Goal: Transaction & Acquisition: Purchase product/service

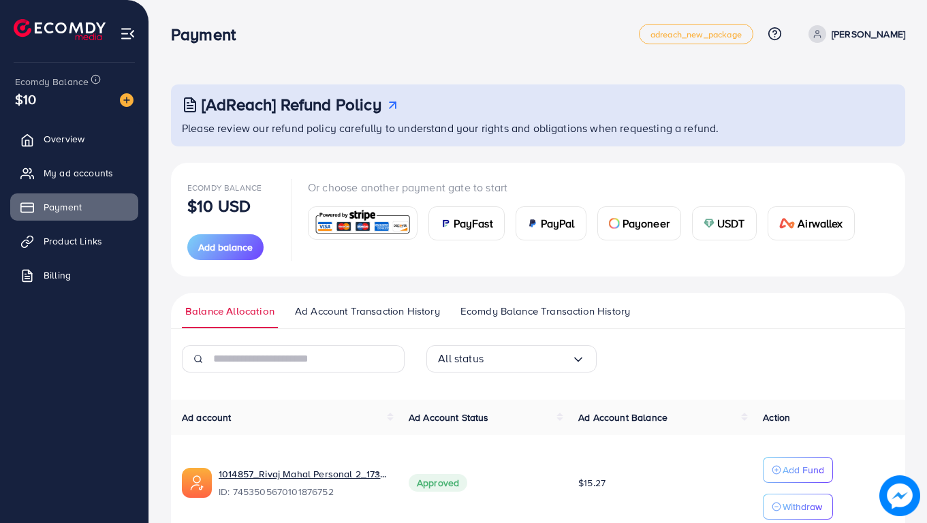
scroll to position [65, 0]
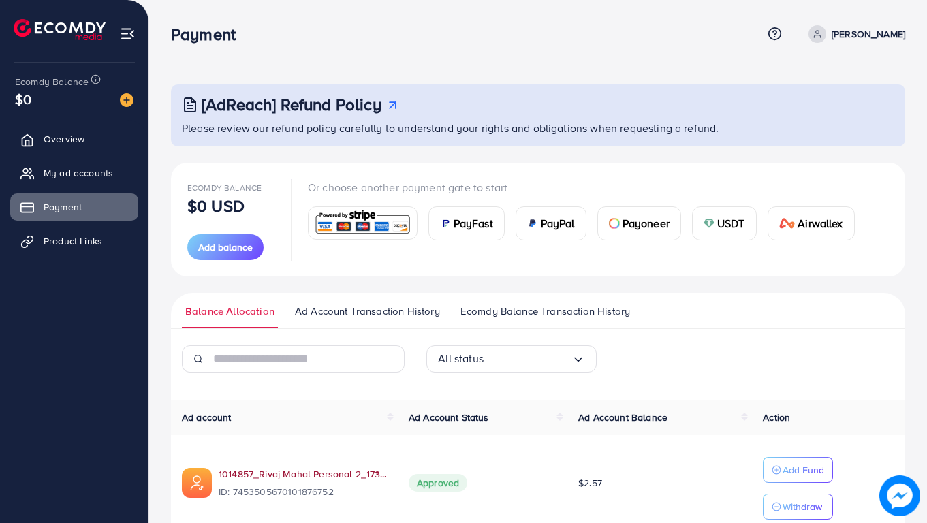
click at [258, 479] on link "1014857_Rivaj Mahal Personal 2_1735404529188" at bounding box center [303, 474] width 168 height 14
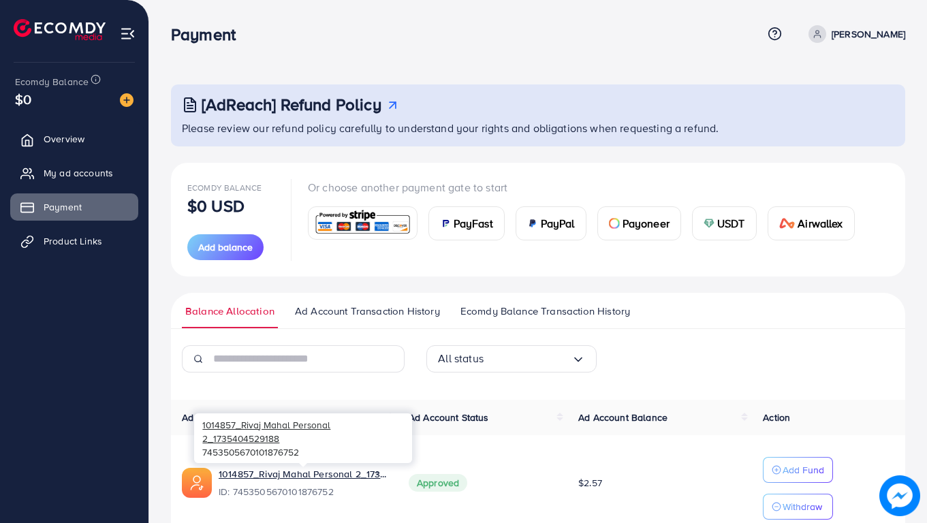
click at [474, 225] on span "PayFast" at bounding box center [474, 223] width 40 height 16
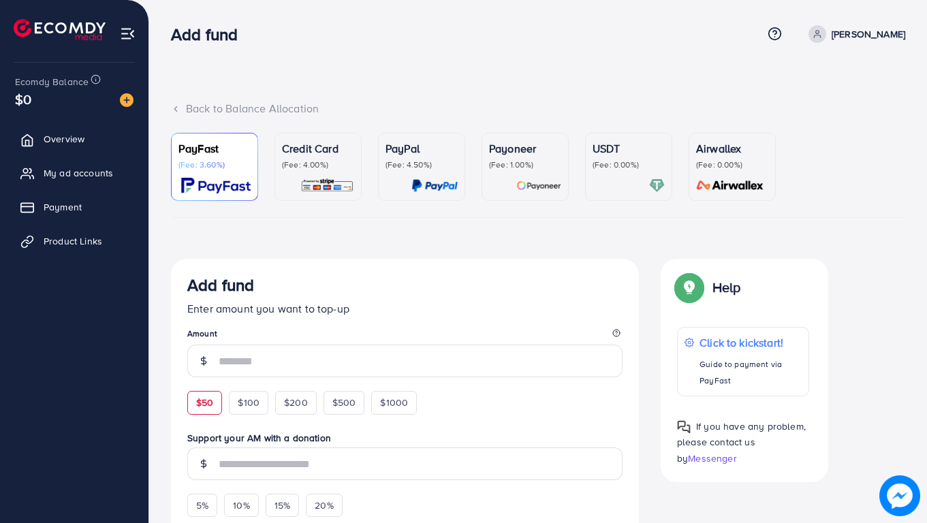
click at [209, 407] on span "$50" at bounding box center [204, 403] width 17 height 14
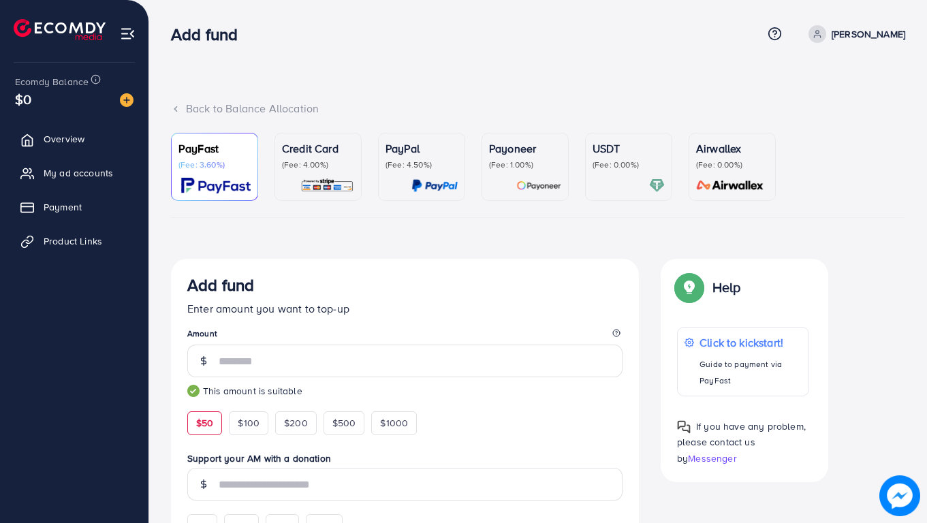
type input "**"
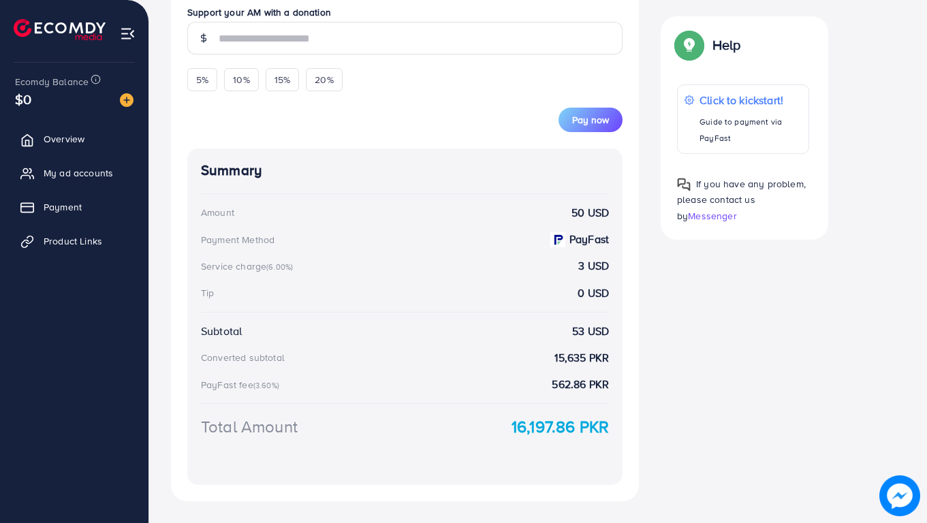
scroll to position [442, 0]
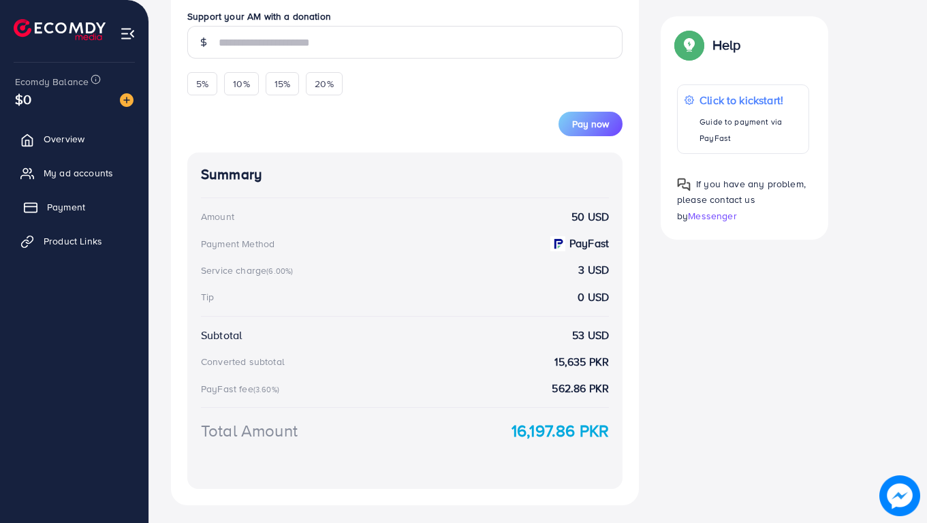
click at [47, 207] on span "Payment" at bounding box center [66, 207] width 38 height 14
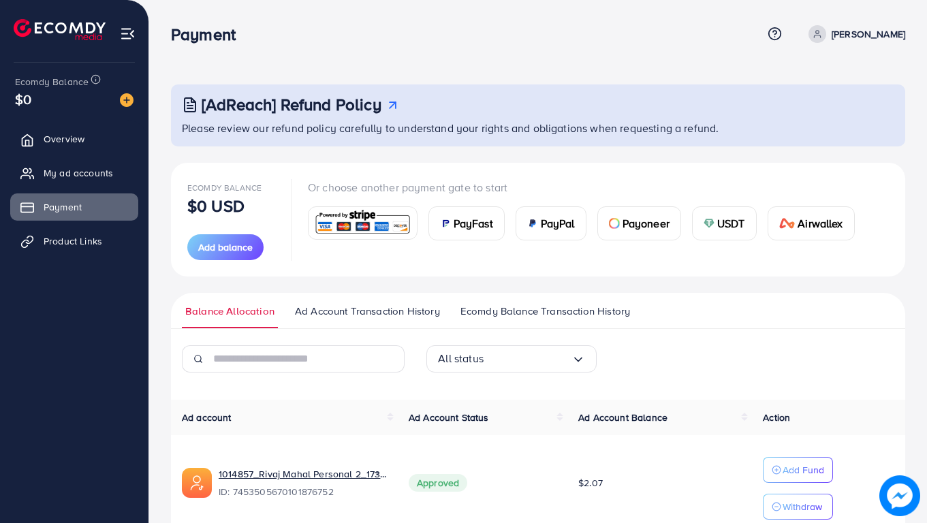
click at [485, 217] on span "PayFast" at bounding box center [474, 223] width 40 height 16
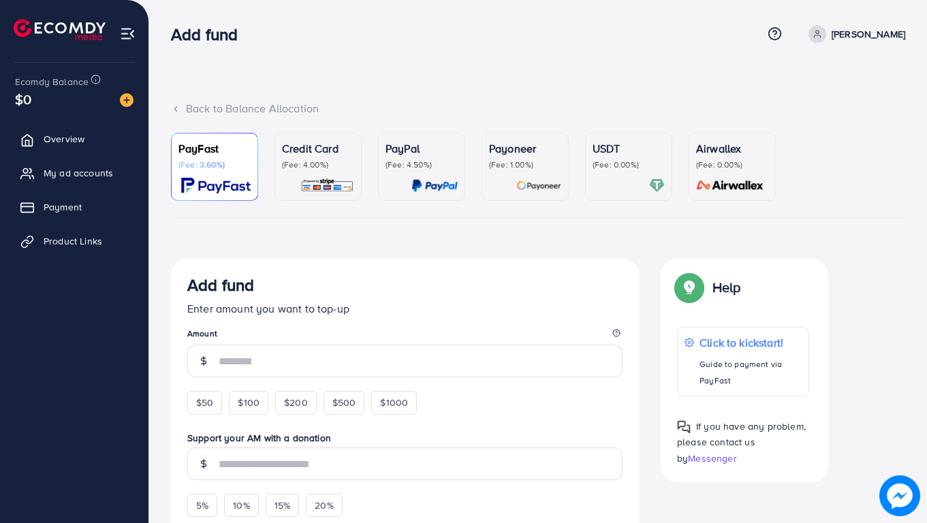
scroll to position [127, 0]
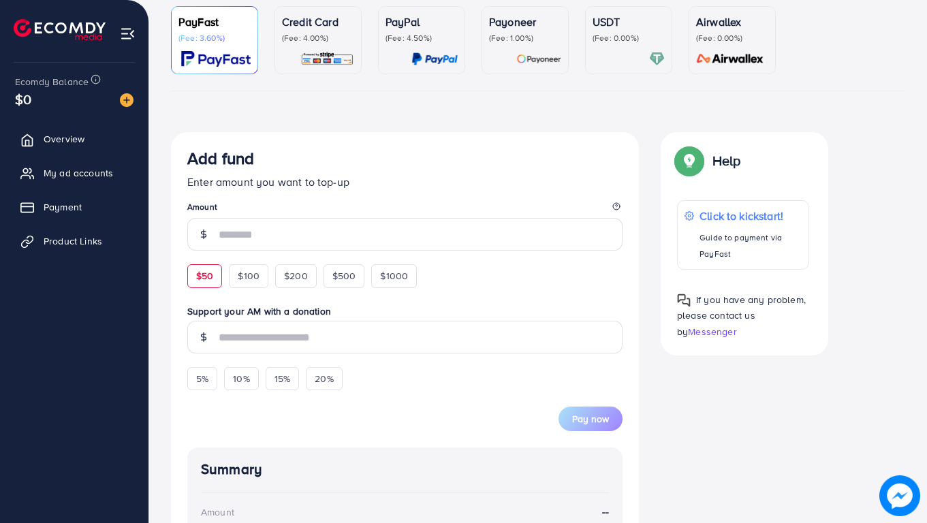
click at [208, 268] on div "$50" at bounding box center [204, 275] width 35 height 23
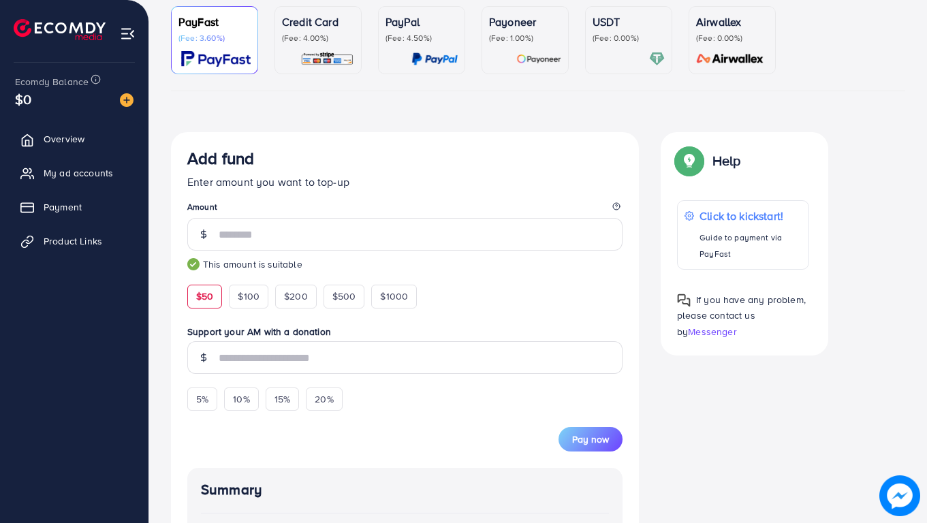
type input "**"
click at [595, 441] on span "Pay now" at bounding box center [590, 439] width 37 height 14
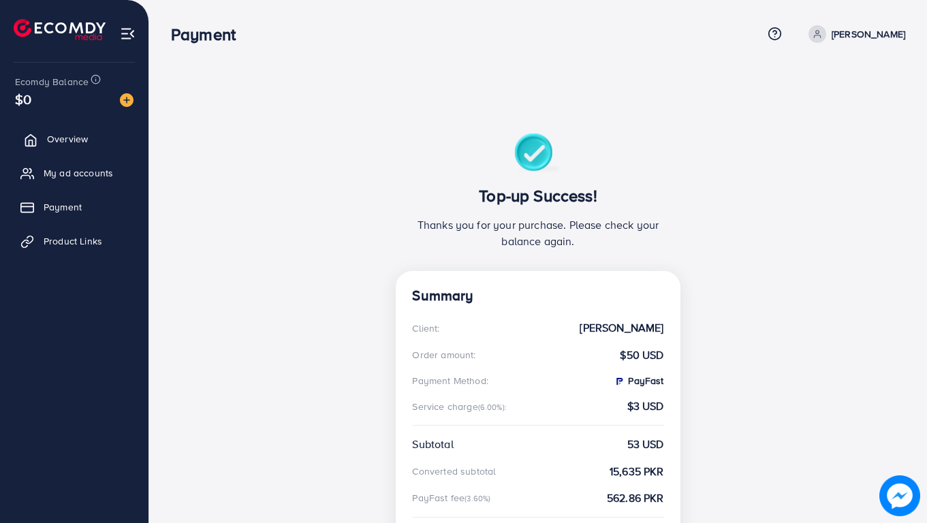
click at [37, 137] on link "Overview" at bounding box center [74, 138] width 128 height 27
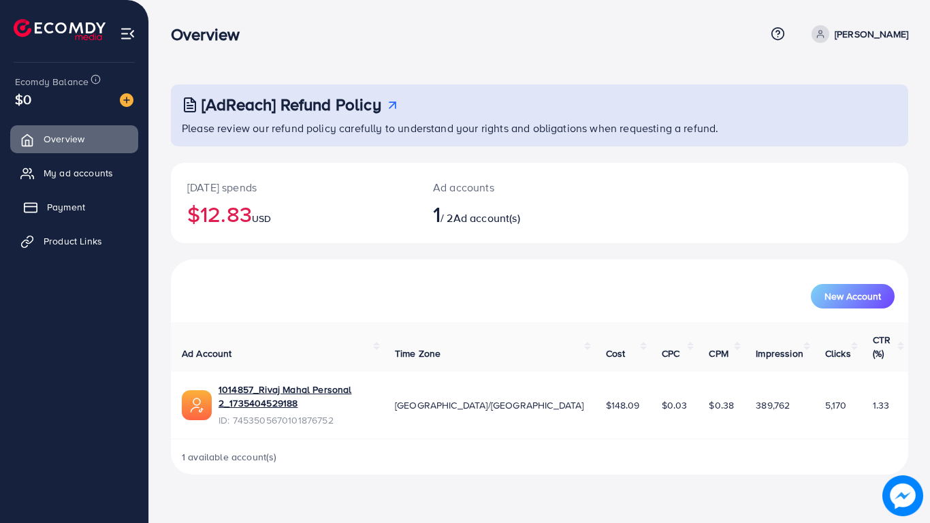
click at [51, 208] on span "Payment" at bounding box center [66, 207] width 38 height 14
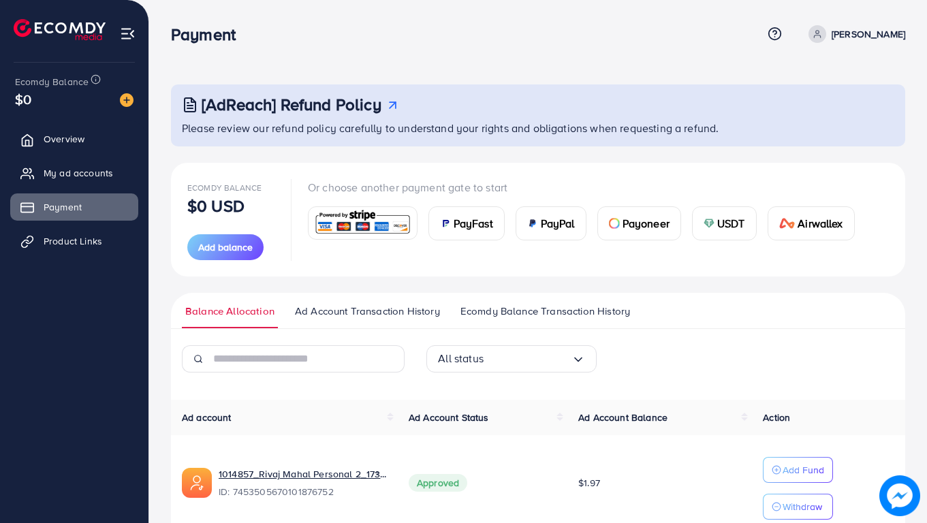
click at [415, 311] on span "Ad Account Transaction History" at bounding box center [367, 311] width 145 height 15
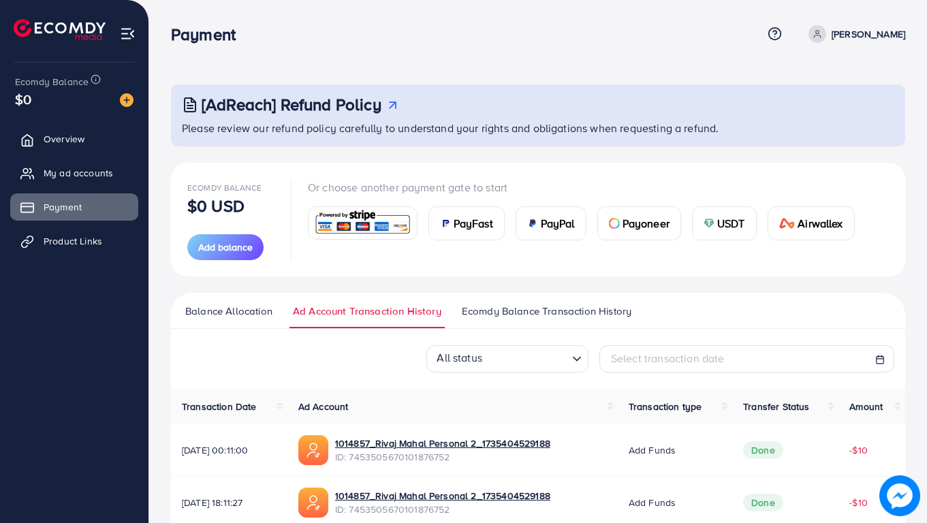
click at [593, 308] on span "Ecomdy Balance Transaction History" at bounding box center [547, 311] width 170 height 15
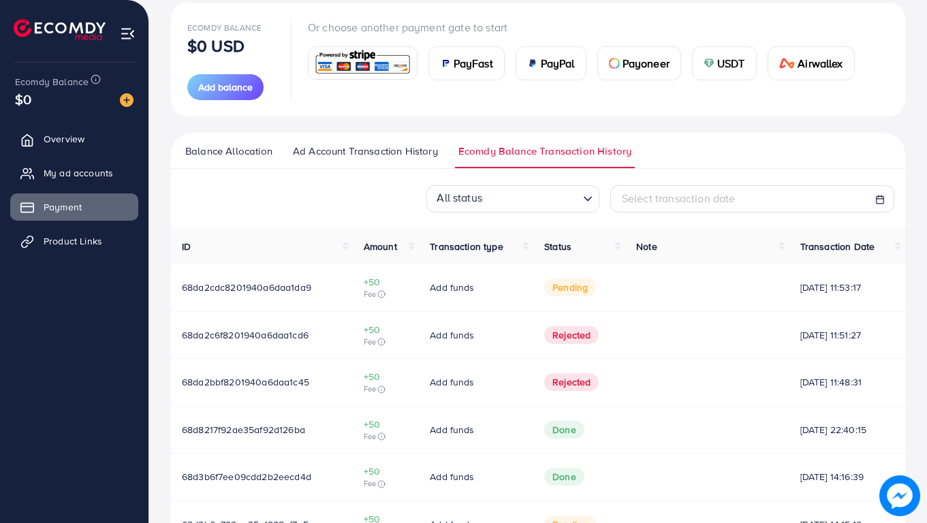
scroll to position [159, 0]
click at [573, 288] on span "pending" at bounding box center [570, 289] width 52 height 18
click at [834, 281] on td "29/09/2025, 11:53:17" at bounding box center [847, 289] width 116 height 47
click at [245, 291] on span "68da2cdc8201940a6daa1da9" at bounding box center [246, 289] width 129 height 14
click at [452, 291] on span "Add funds" at bounding box center [452, 289] width 44 height 14
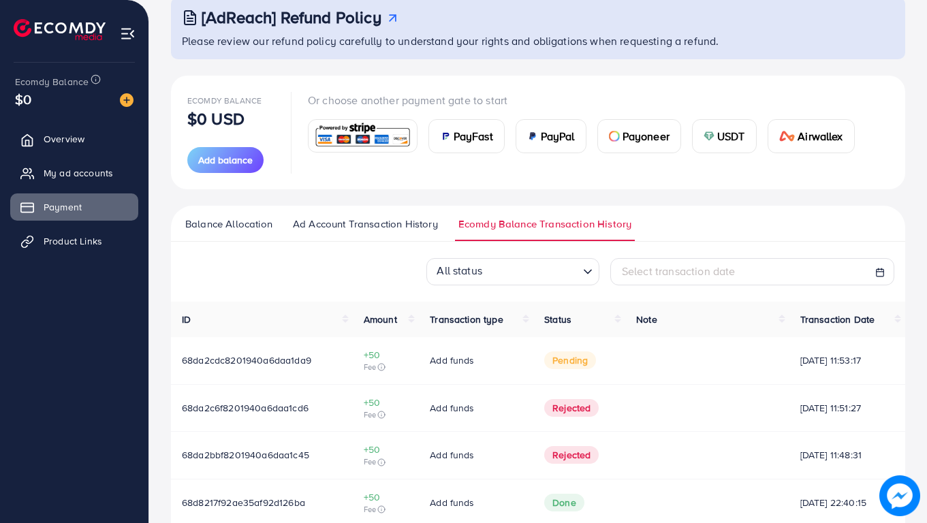
scroll to position [81, 0]
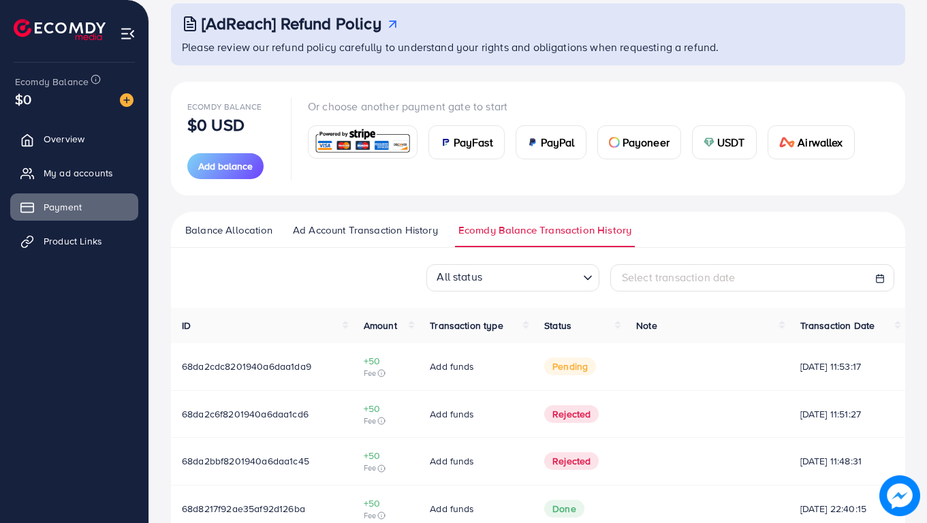
click at [285, 371] on span "68da2cdc8201940a6daa1da9" at bounding box center [246, 367] width 129 height 14
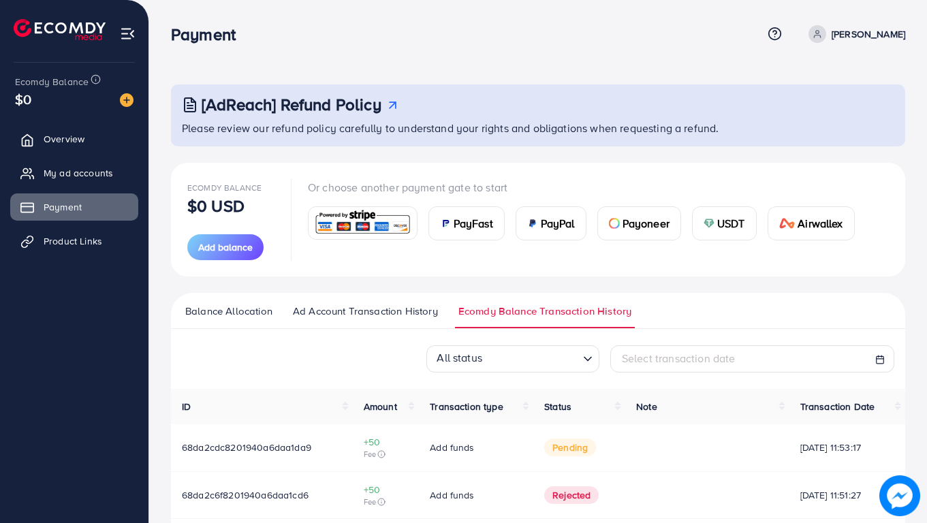
click at [447, 223] on img at bounding box center [445, 223] width 11 height 11
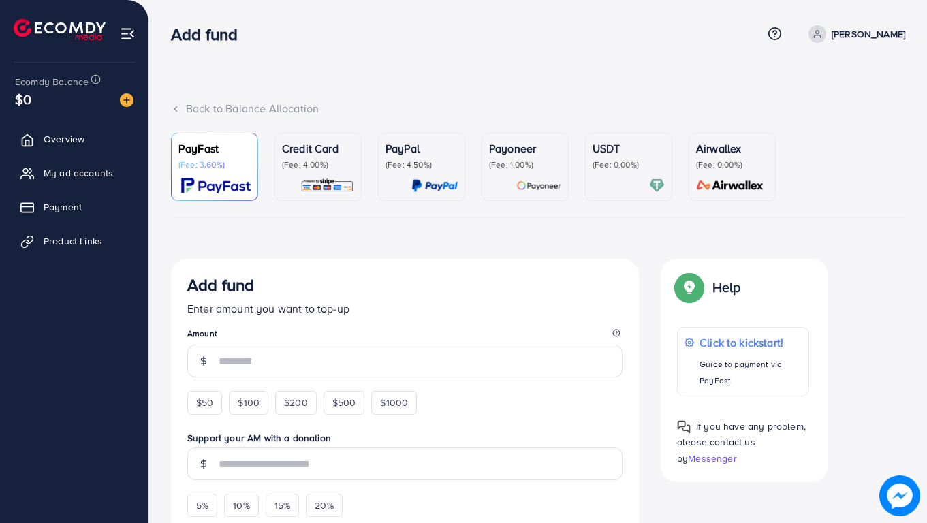
scroll to position [242, 0]
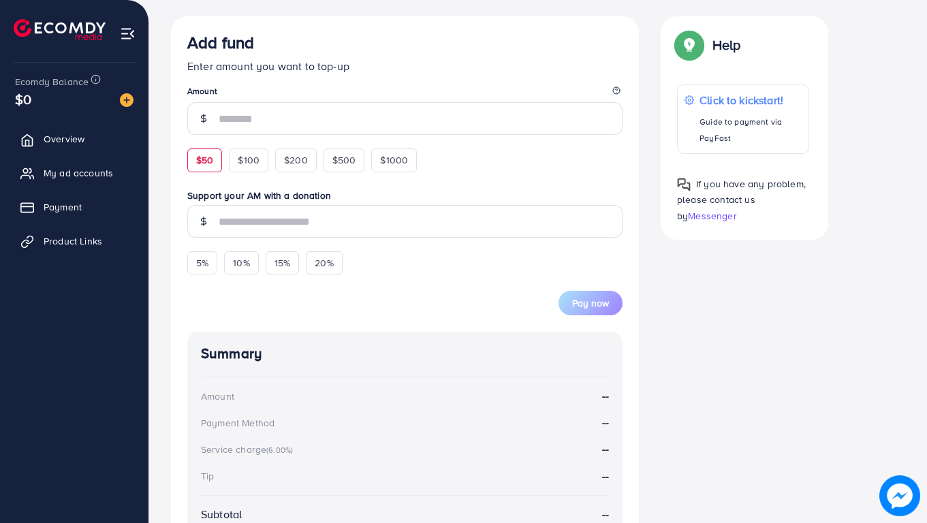
click at [208, 155] on span "$50" at bounding box center [204, 160] width 17 height 14
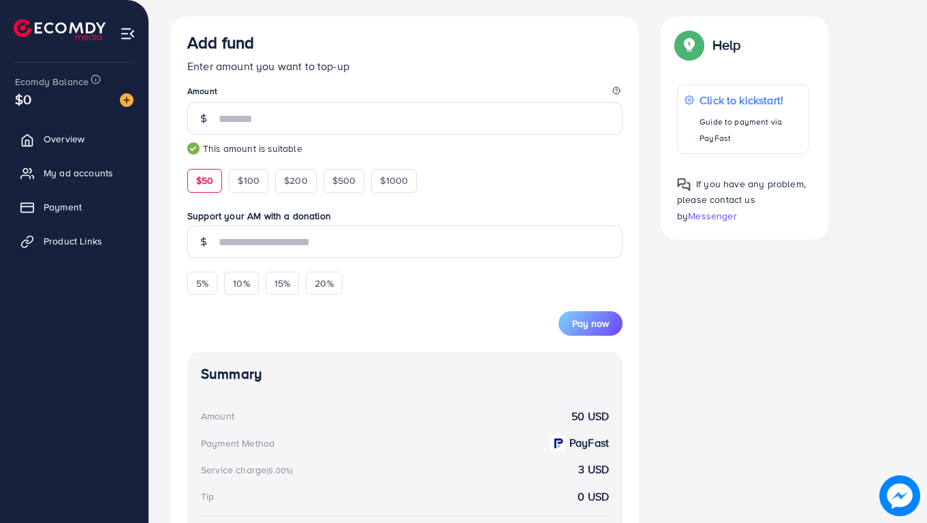
type input "**"
click at [599, 324] on span "Pay now" at bounding box center [590, 324] width 37 height 14
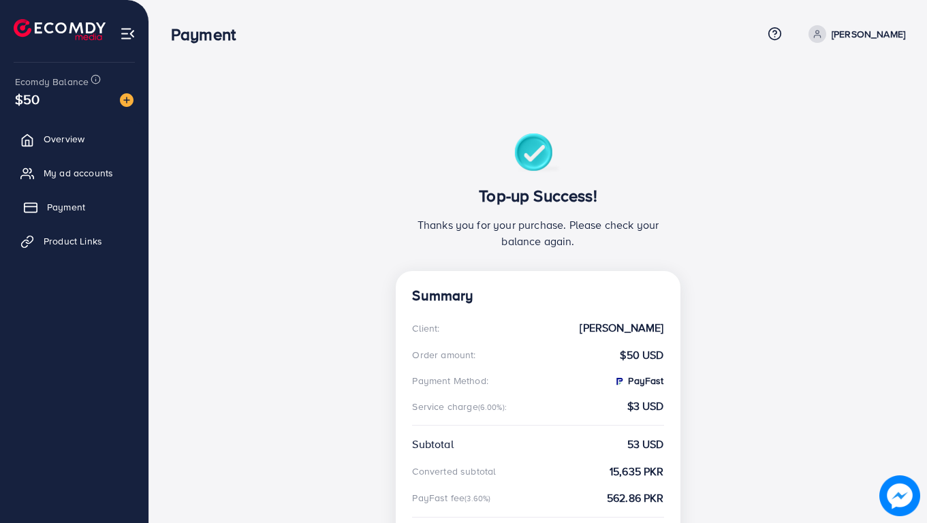
click at [72, 208] on span "Payment" at bounding box center [66, 207] width 38 height 14
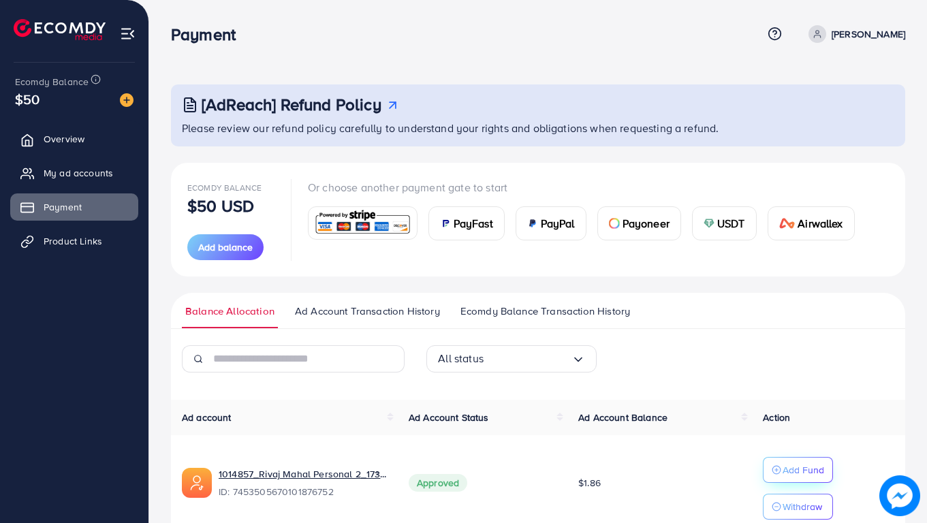
click at [811, 471] on p "Add Fund" at bounding box center [804, 470] width 42 height 16
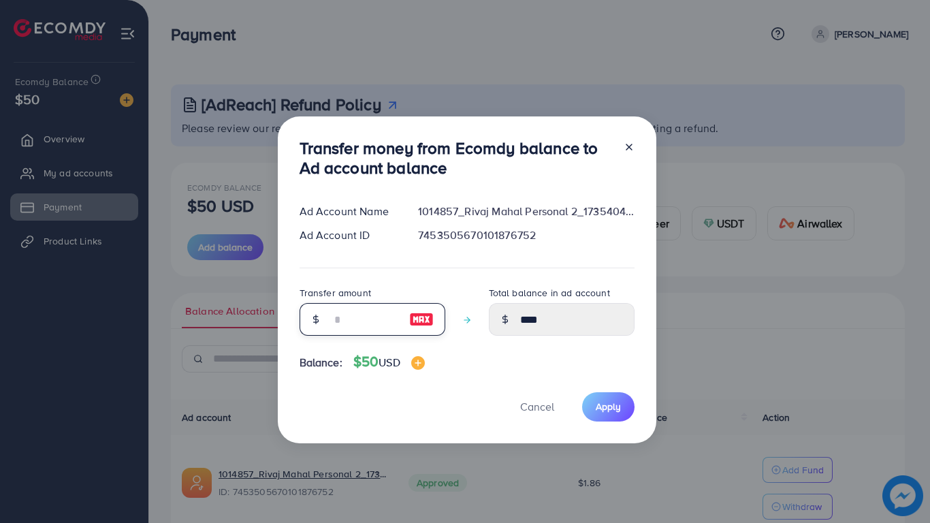
click at [383, 319] on input "number" at bounding box center [365, 319] width 68 height 33
type input "*"
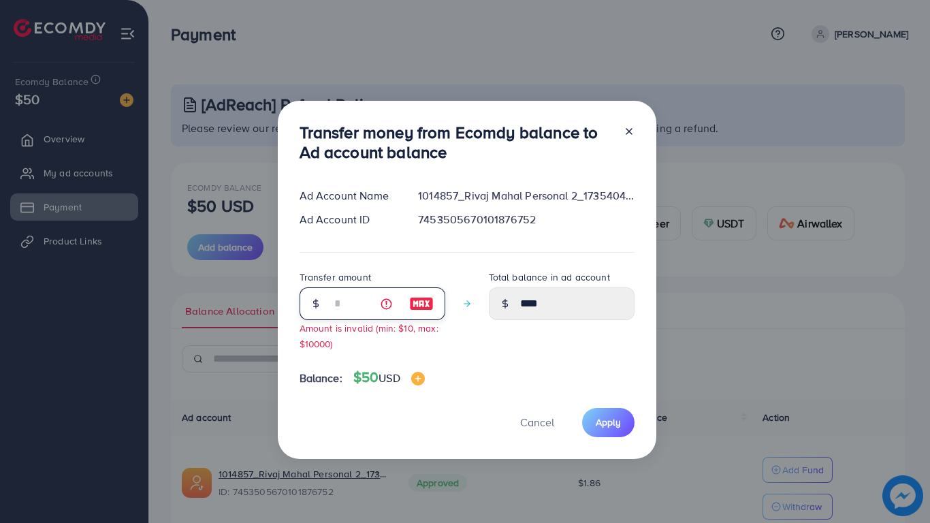
type input "****"
type input "**"
type input "*****"
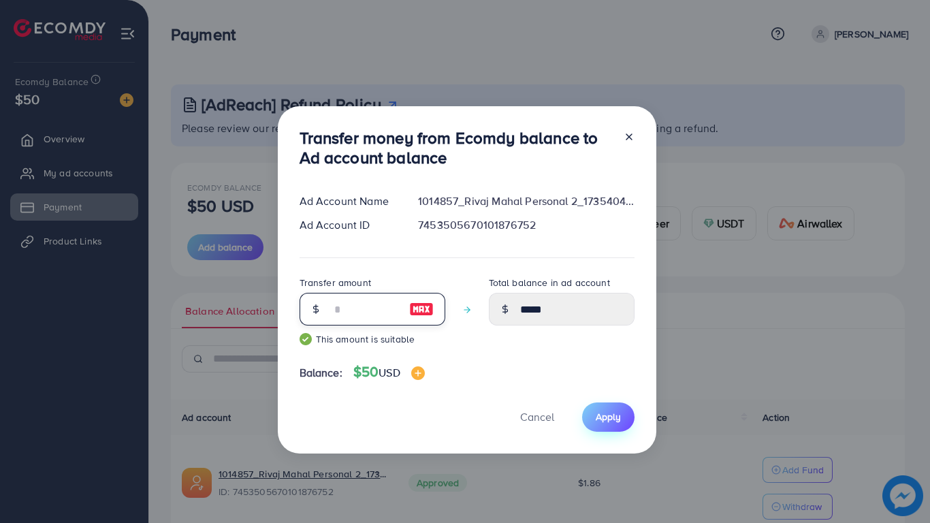
type input "**"
click at [614, 424] on span "Apply" at bounding box center [608, 417] width 25 height 14
